Goal: Information Seeking & Learning: Learn about a topic

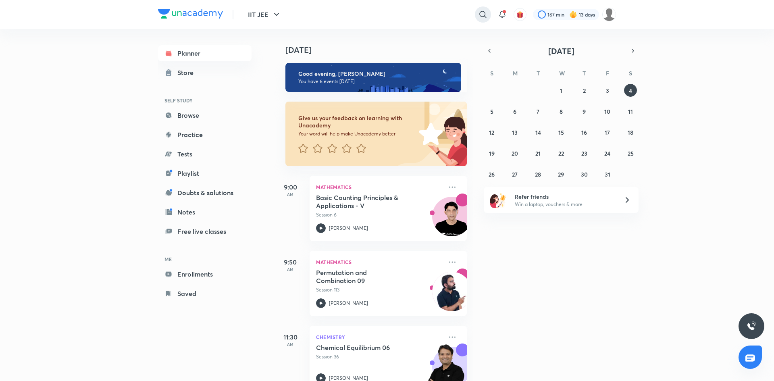
click at [485, 15] on icon at bounding box center [483, 15] width 10 height 10
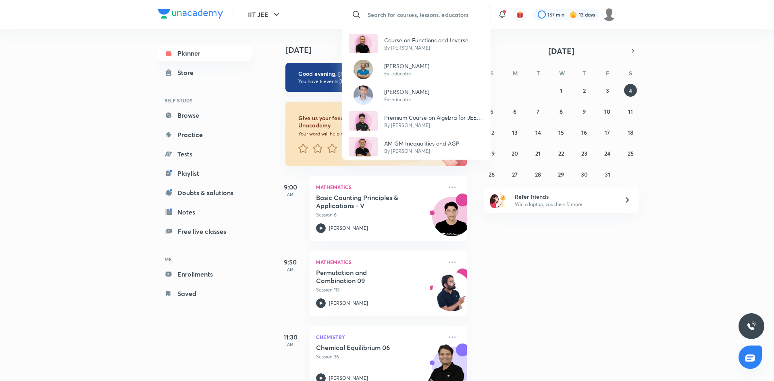
click at [414, 15] on div "Course on Functions and Inverse Trigonometric Functions By [PERSON_NAME] [PERSO…" at bounding box center [387, 190] width 774 height 381
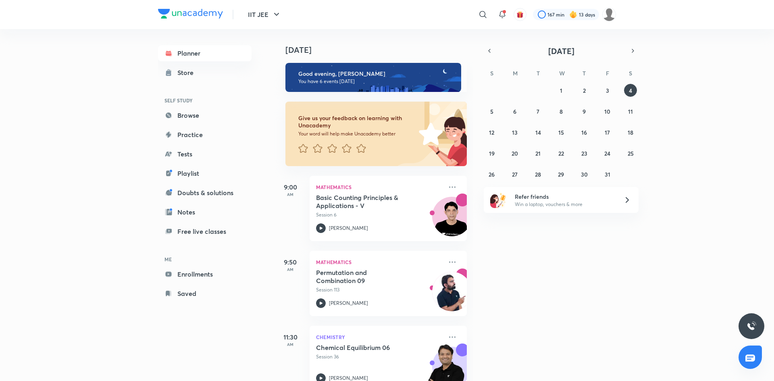
click at [477, 7] on div "​" at bounding box center [417, 14] width 148 height 19
click at [481, 17] on icon at bounding box center [482, 14] width 7 height 7
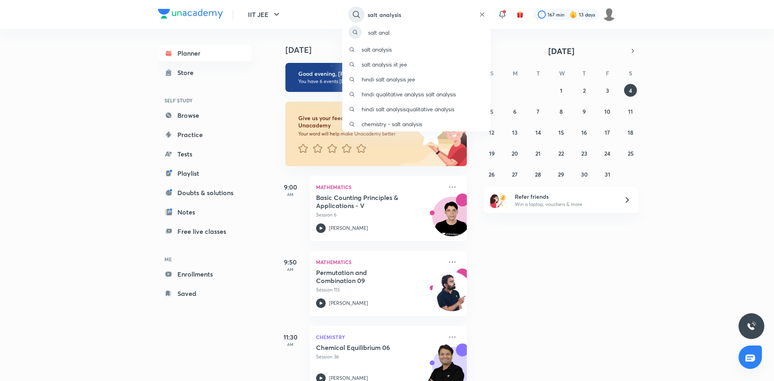
type input "salt analysis"
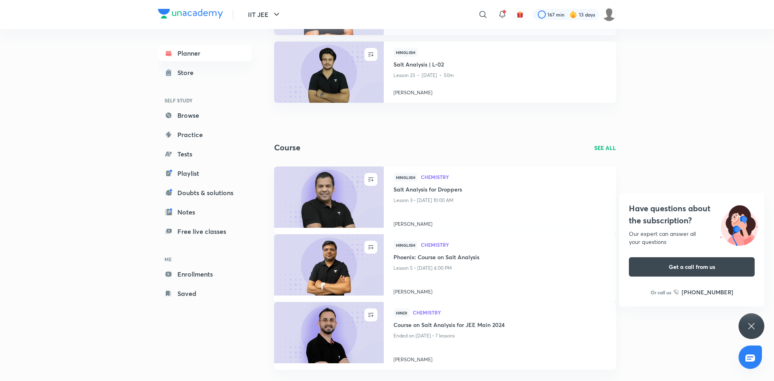
scroll to position [149, 0]
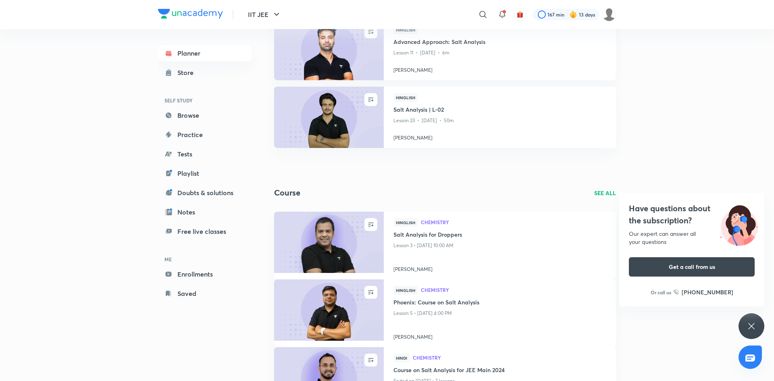
click at [605, 192] on p "SEE ALL" at bounding box center [605, 193] width 22 height 8
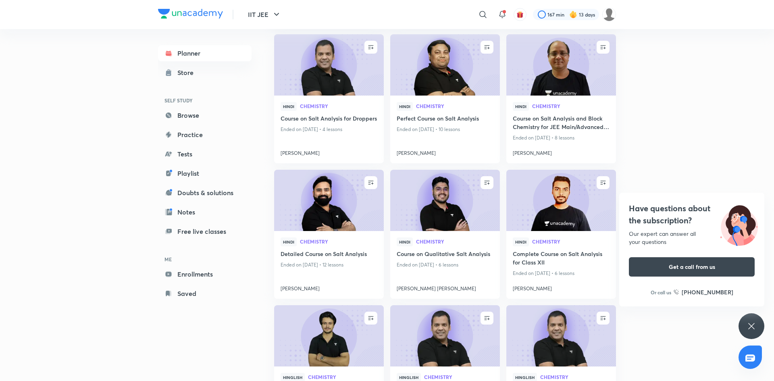
scroll to position [497, 0]
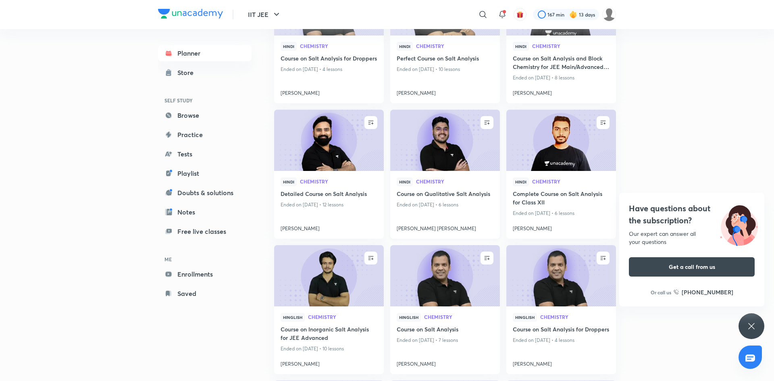
click at [450, 156] on img at bounding box center [445, 140] width 112 height 62
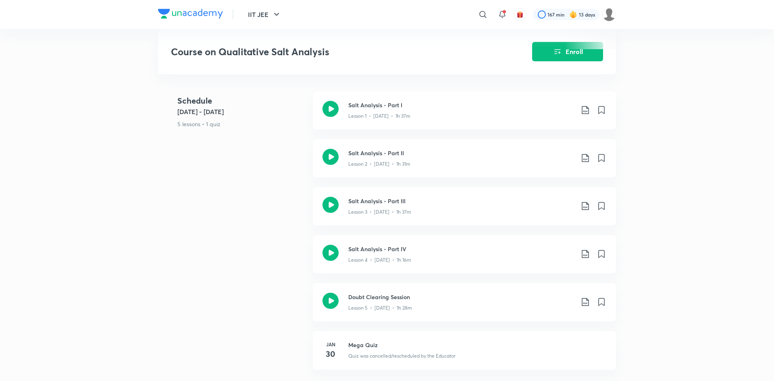
scroll to position [316, 0]
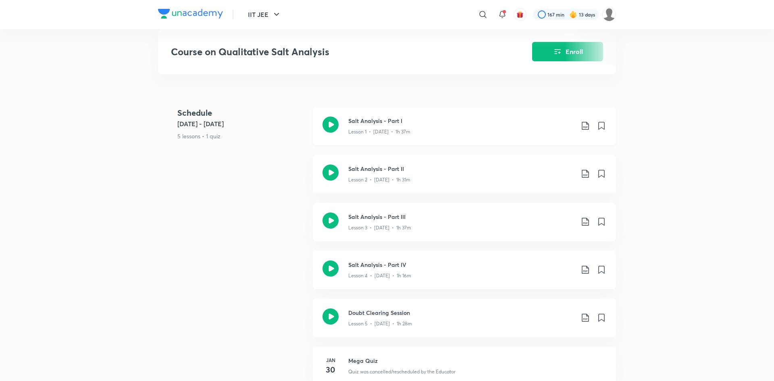
click at [327, 126] on icon at bounding box center [331, 125] width 16 height 16
drag, startPoint x: 160, startPoint y: 206, endPoint x: 298, endPoint y: 177, distance: 141.7
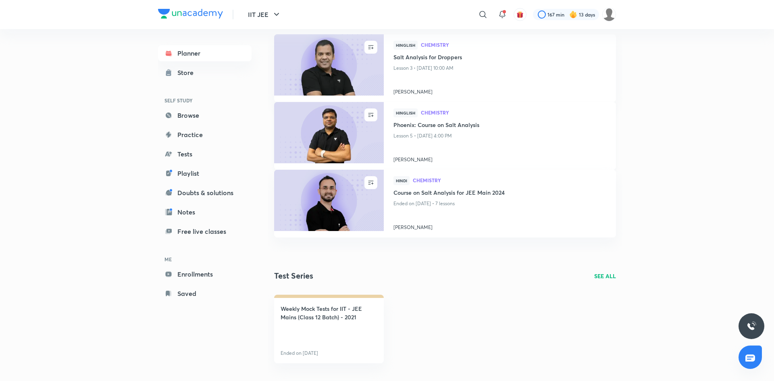
scroll to position [329, 0]
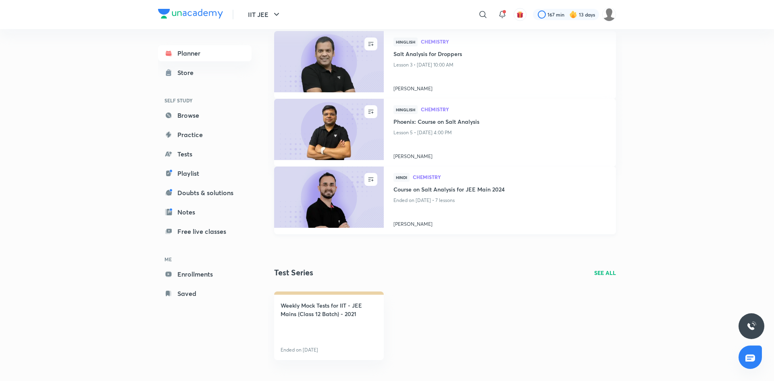
click at [452, 190] on h4 "Course on Salt Analysis for JEE Main 2024" at bounding box center [500, 190] width 213 height 10
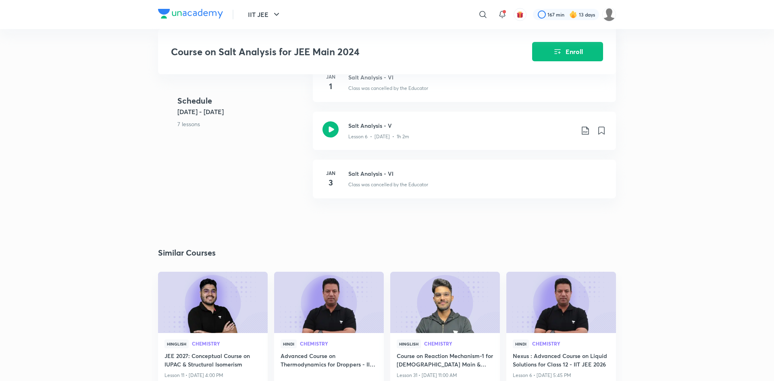
scroll to position [587, 0]
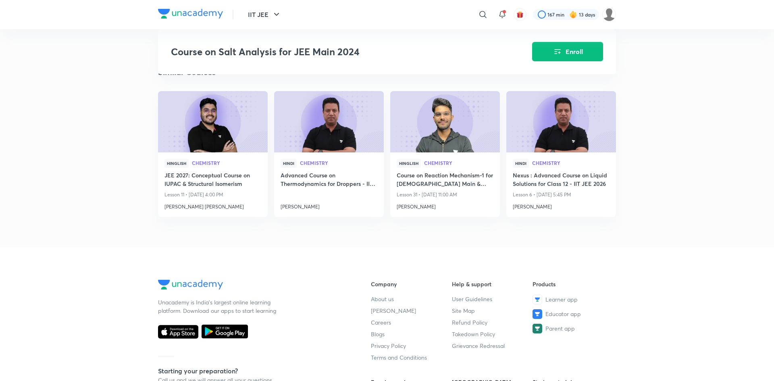
drag, startPoint x: 25, startPoint y: 98, endPoint x: 545, endPoint y: 73, distance: 521.1
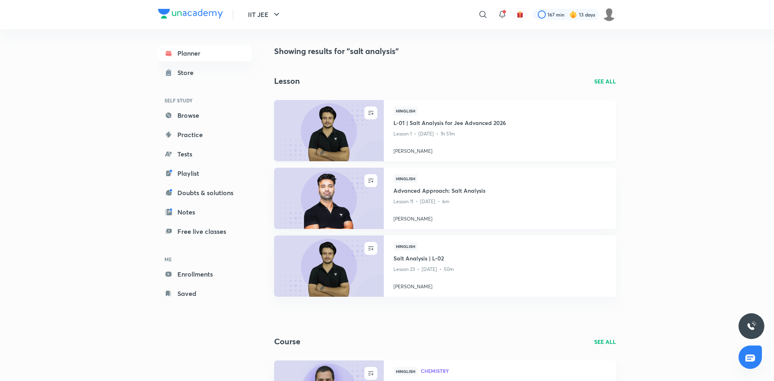
click at [426, 119] on h4 "L-01 | Salt Analysis for Jee Advanced 2026" at bounding box center [500, 124] width 213 height 10
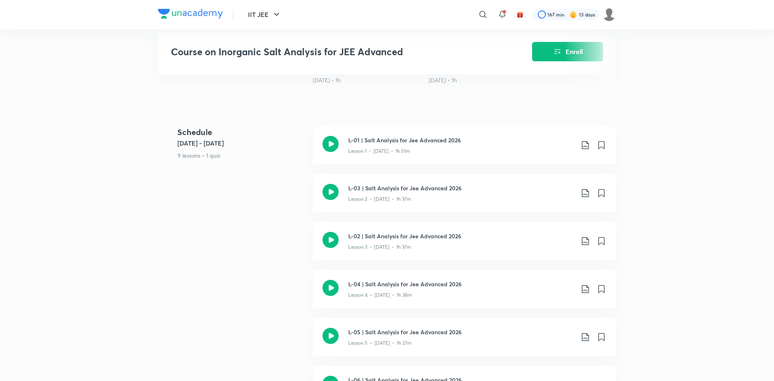
scroll to position [271, 0]
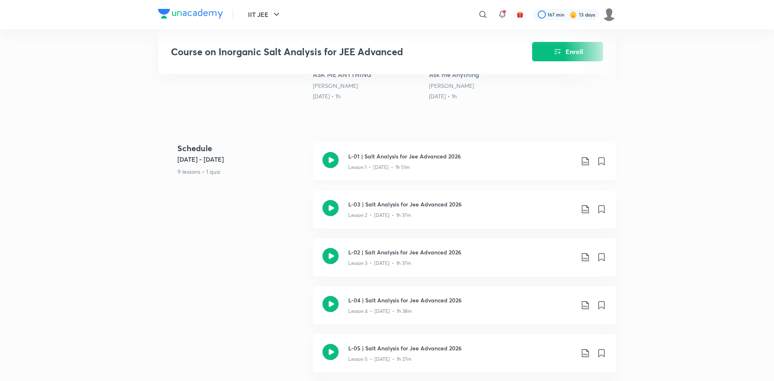
click at [379, 152] on h3 "L-01 | Salt Analysis for Jee Advanced 2026" at bounding box center [461, 156] width 226 height 8
